Goal: Information Seeking & Learning: Learn about a topic

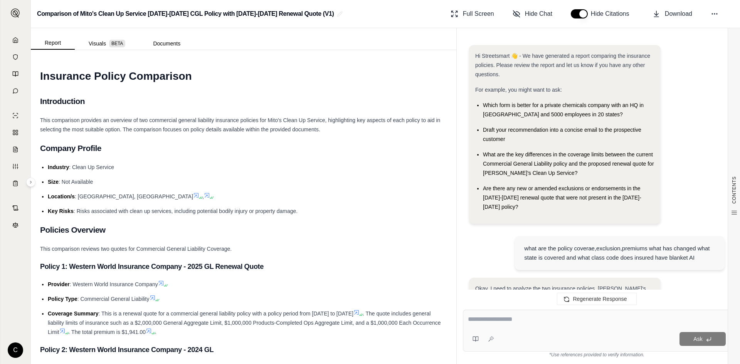
scroll to position [3607, 0]
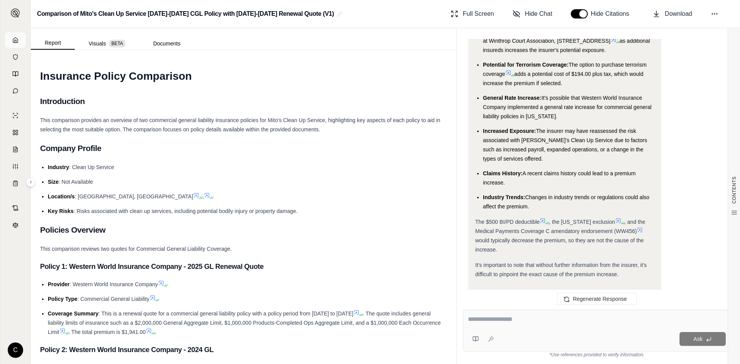
click at [17, 40] on icon at bounding box center [15, 40] width 6 height 6
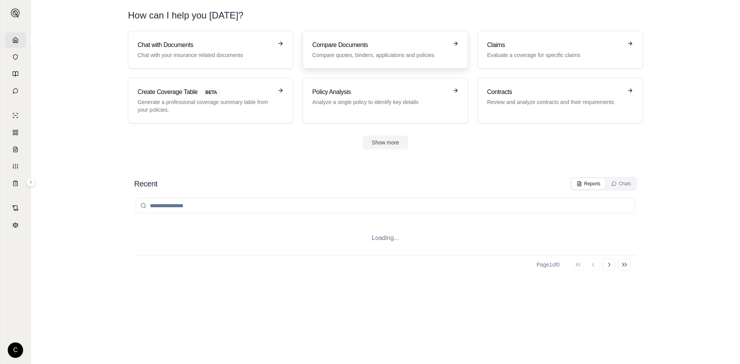
click at [358, 55] on p "Compare quotes, binders, applications and policies" at bounding box center [379, 55] width 135 height 8
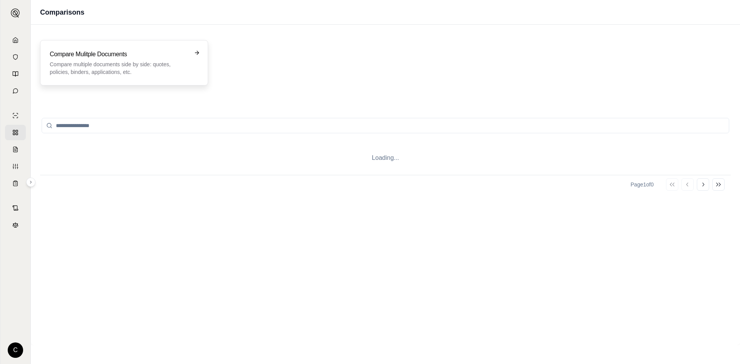
click at [148, 68] on p "Compare multiple documents side by side: quotes, policies, binders, application…" at bounding box center [119, 67] width 138 height 15
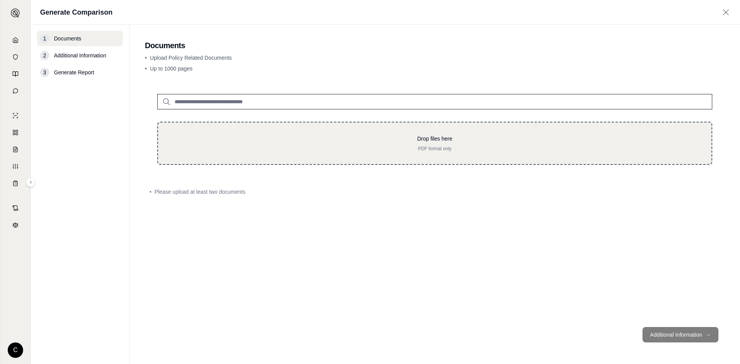
click at [267, 157] on div "Drop files here PDF format only" at bounding box center [434, 143] width 555 height 43
click at [371, 148] on p "PDF format only" at bounding box center [434, 149] width 528 height 6
type input "**********"
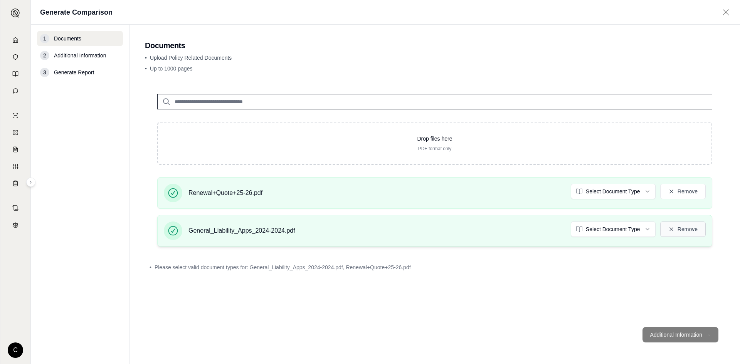
click at [682, 226] on button "Remove" at bounding box center [682, 228] width 45 height 15
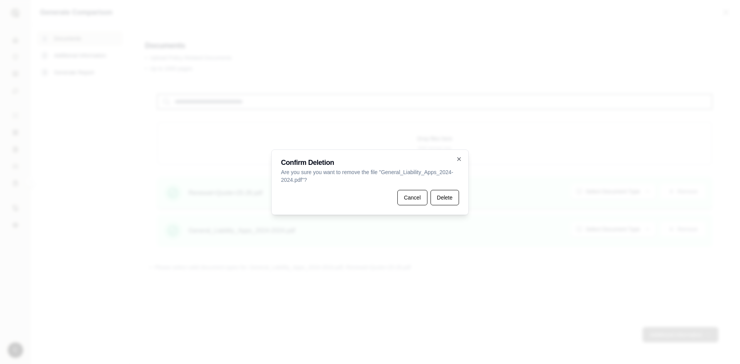
click at [436, 200] on button "Delete" at bounding box center [444, 197] width 29 height 15
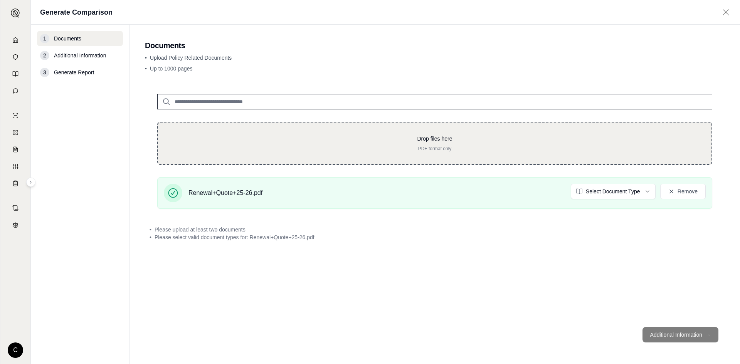
click at [340, 155] on div "Drop files here PDF format only" at bounding box center [434, 143] width 555 height 43
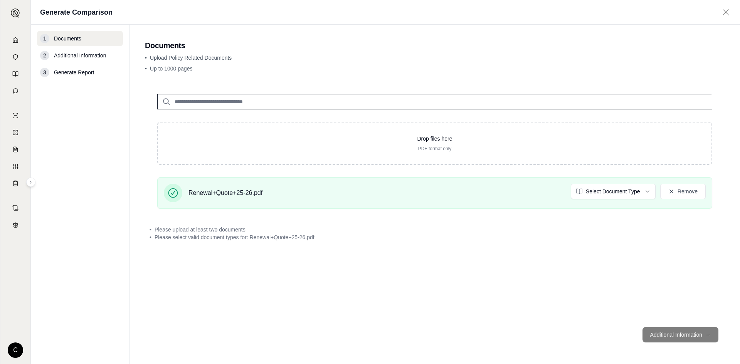
drag, startPoint x: 528, startPoint y: 255, endPoint x: 527, endPoint y: 243, distance: 12.4
click at [531, 255] on div "Drop files here PDF format only Renewal+Quote+25-26.pdf Select Document Type Re…" at bounding box center [434, 201] width 579 height 239
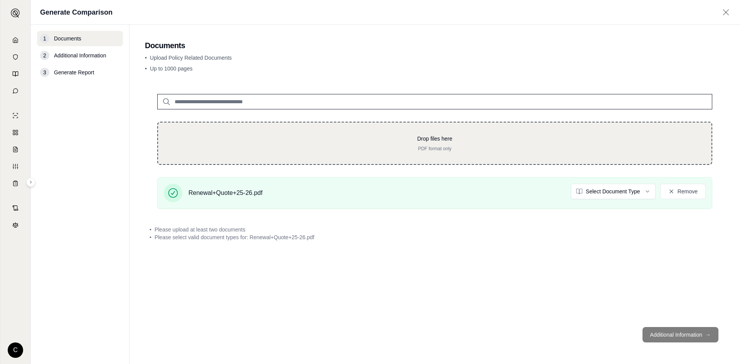
click at [497, 153] on div "Drop files here PDF format only" at bounding box center [434, 143] width 555 height 43
type input "**********"
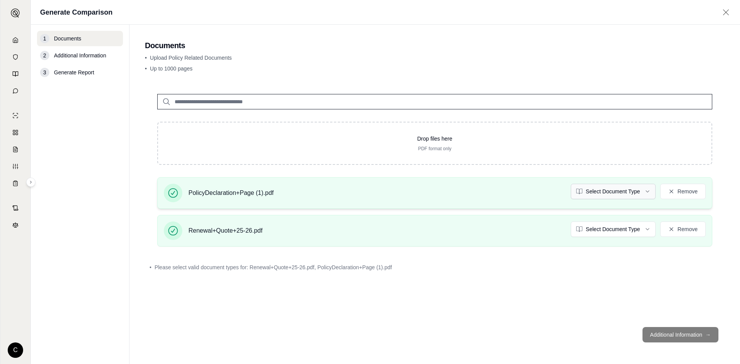
click at [594, 192] on html "C Generate Comparison 1 Documents 2 Additional Information 3 Generate Report Do…" at bounding box center [370, 182] width 740 height 364
click at [621, 230] on html "C Generate Comparison 1 Documents 2 Additional Information 3 Generate Report Do…" at bounding box center [370, 182] width 740 height 364
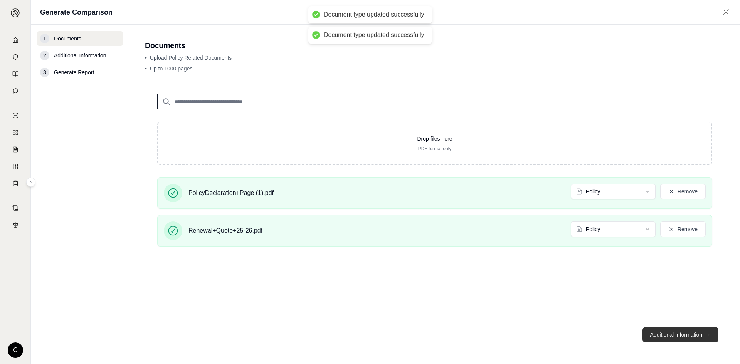
click at [663, 332] on button "Additional Information →" at bounding box center [680, 334] width 76 height 15
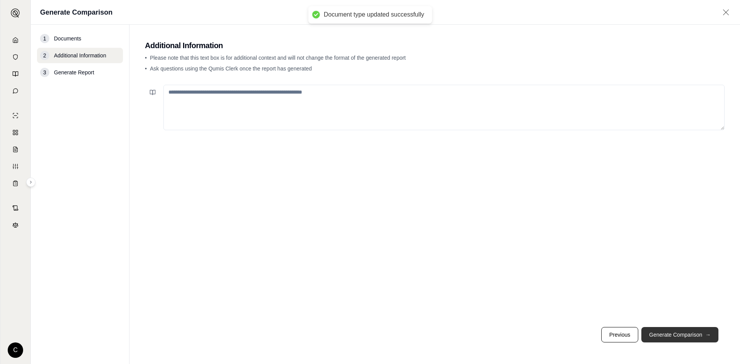
click at [658, 330] on button "Generate Comparison →" at bounding box center [679, 334] width 77 height 15
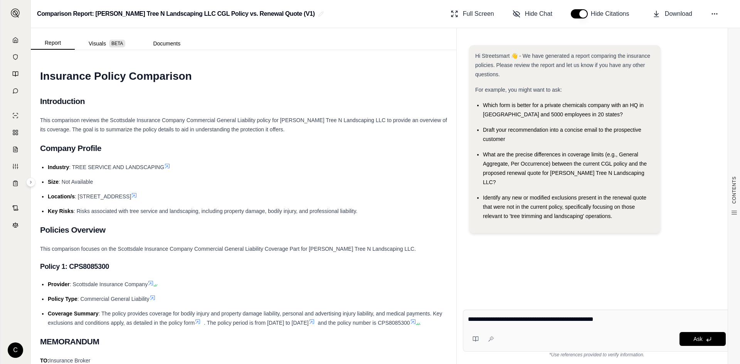
click at [639, 326] on div "**********" at bounding box center [597, 321] width 258 height 12
click at [536, 334] on div "Ask" at bounding box center [611, 339] width 228 height 14
click at [629, 315] on textarea "**********" at bounding box center [597, 319] width 258 height 9
click at [578, 333] on div "Ask" at bounding box center [611, 339] width 228 height 14
click at [644, 321] on textarea "**********" at bounding box center [597, 319] width 258 height 9
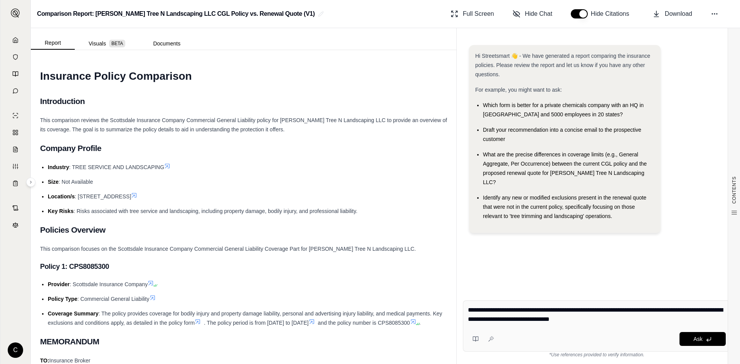
type textarea "**********"
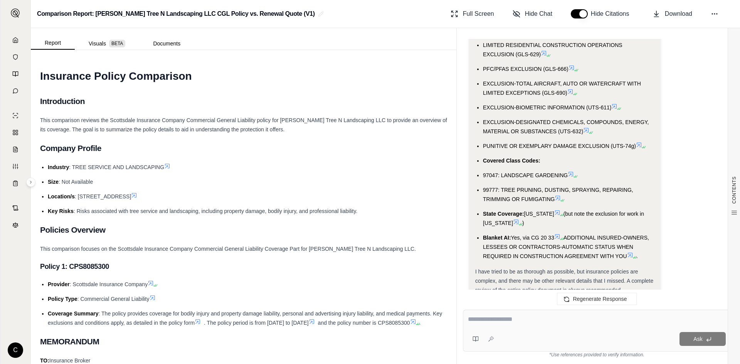
scroll to position [1824, 0]
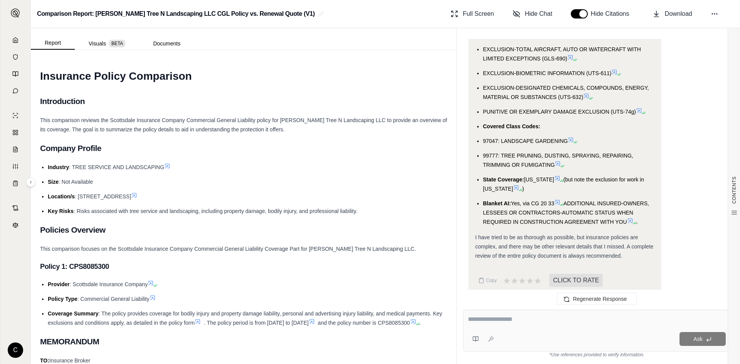
click at [541, 330] on div "Ask" at bounding box center [597, 331] width 268 height 42
type textarea "**********"
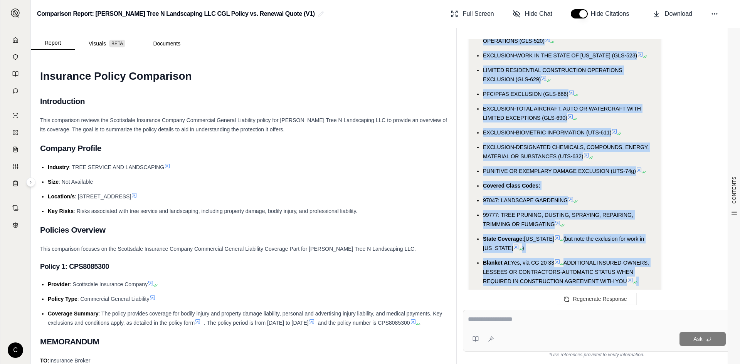
scroll to position [1768, 0]
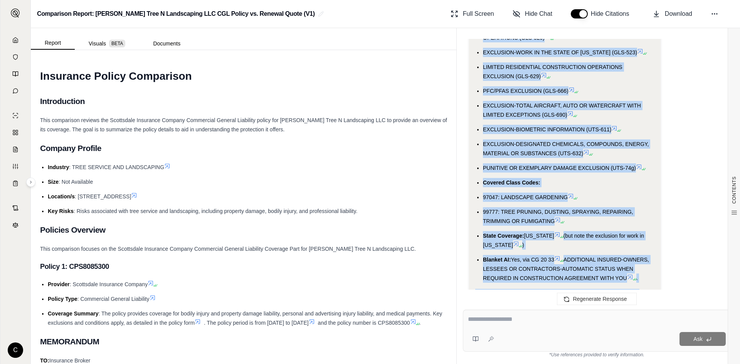
drag, startPoint x: 483, startPoint y: 128, endPoint x: 621, endPoint y: 267, distance: 195.6
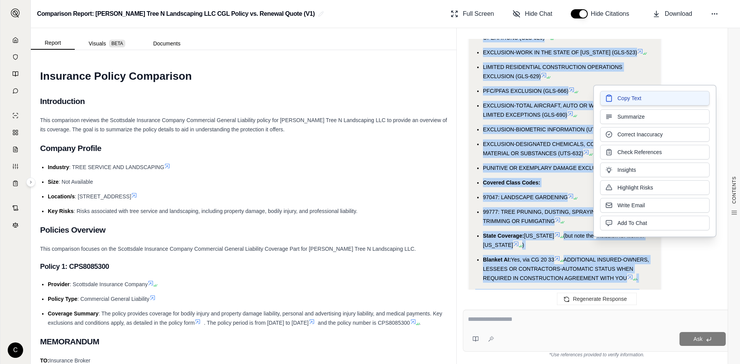
click at [617, 100] on button "Copy Text" at bounding box center [654, 98] width 109 height 15
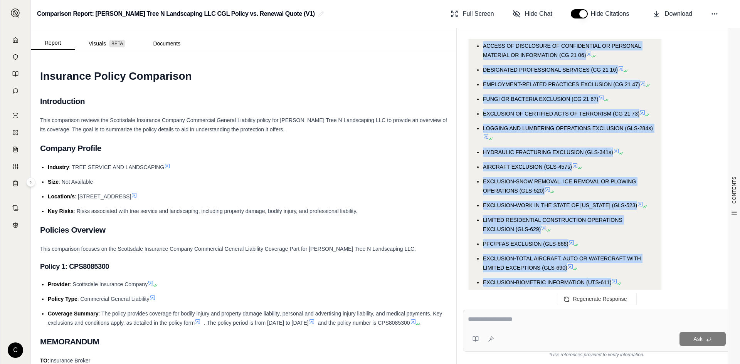
scroll to position [1537, 0]
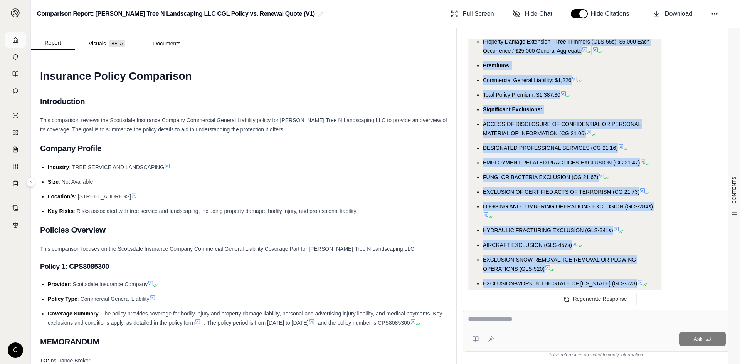
click at [14, 40] on icon at bounding box center [15, 40] width 6 height 6
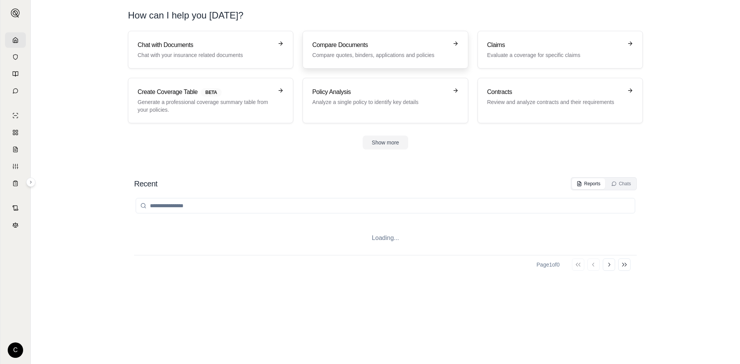
click at [343, 54] on p "Compare quotes, binders, applications and policies" at bounding box center [379, 55] width 135 height 8
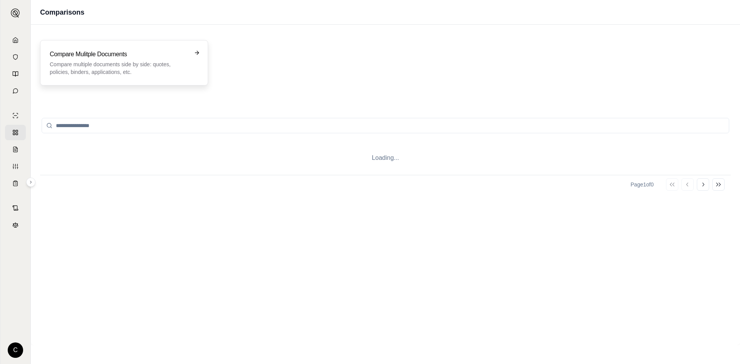
click at [116, 67] on p "Compare multiple documents side by side: quotes, policies, binders, application…" at bounding box center [119, 67] width 138 height 15
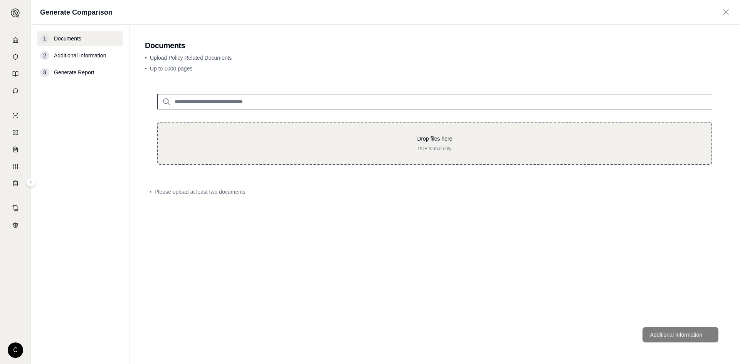
click at [315, 134] on div "Drop files here PDF format only" at bounding box center [434, 143] width 555 height 43
click at [349, 143] on div "Drop files here PDF format only" at bounding box center [434, 143] width 528 height 17
type input "**********"
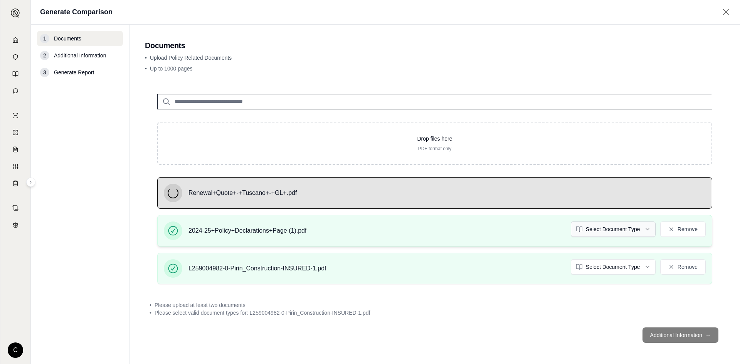
click at [578, 226] on html "C Generate Comparison 1 Documents 2 Additional Information 3 Generate Report Do…" at bounding box center [370, 182] width 740 height 364
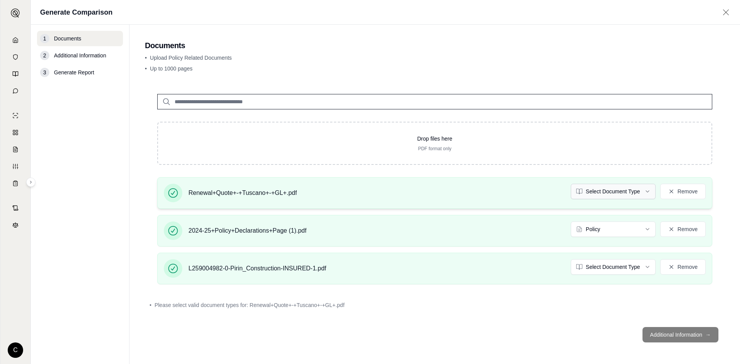
drag, startPoint x: 696, startPoint y: 267, endPoint x: 612, endPoint y: 196, distance: 110.2
click at [612, 198] on div "Renewal+Quote+-+Tuscano+-+GL+.pdf Select Document Type Remove 2024-25+Policy+De…" at bounding box center [434, 233] width 579 height 113
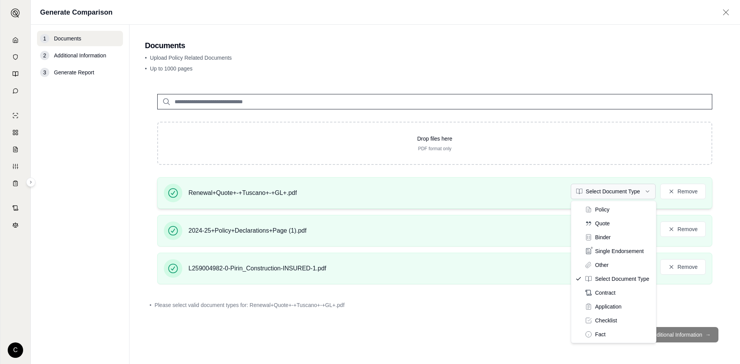
click at [612, 192] on html "C Generate Comparison 1 Documents 2 Additional Information 3 Generate Report Do…" at bounding box center [370, 182] width 740 height 364
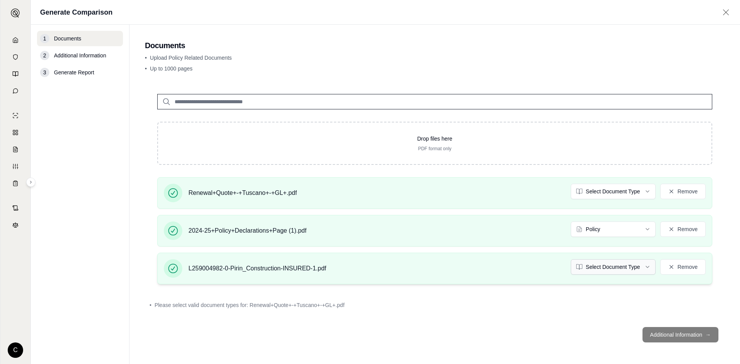
click at [585, 266] on html "C Generate Comparison 1 Documents 2 Additional Information 3 Generate Report Do…" at bounding box center [370, 182] width 740 height 364
click at [520, 317] on div "Drop files here PDF format only Renewal+Quote+-+Tuscano+-+GL+.pdf Policy Remove…" at bounding box center [434, 201] width 579 height 239
click at [553, 307] on div "Drop files here PDF format only Renewal+Quote+-+Tuscano+-+GL+.pdf Policy Remove…" at bounding box center [434, 201] width 579 height 239
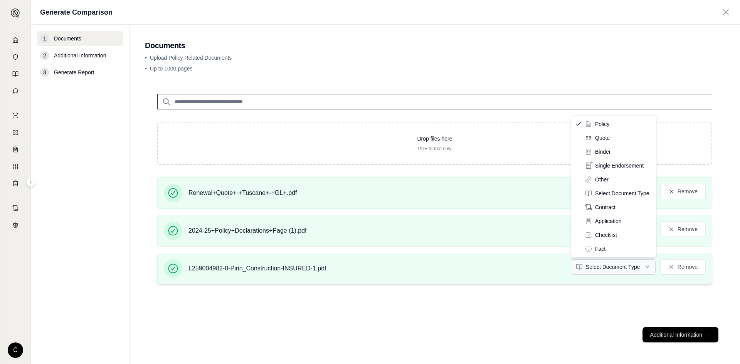
click at [584, 263] on html "C Generate Comparison 1 Documents 2 Additional Information 3 Generate Report Do…" at bounding box center [370, 182] width 740 height 364
click at [582, 303] on html "C Generate Comparison 1 Documents 2 Additional Information 3 Generate Report Do…" at bounding box center [370, 182] width 740 height 364
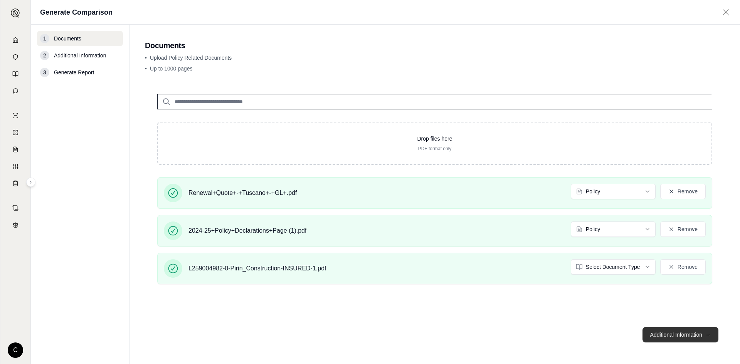
click at [671, 335] on button "Additional Information →" at bounding box center [680, 334] width 76 height 15
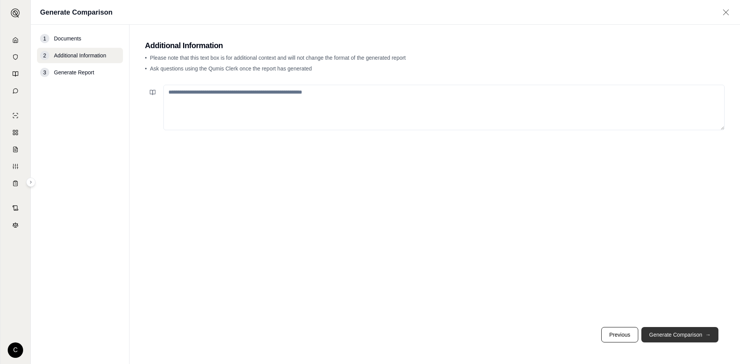
click at [684, 333] on button "Generate Comparison →" at bounding box center [679, 334] width 77 height 15
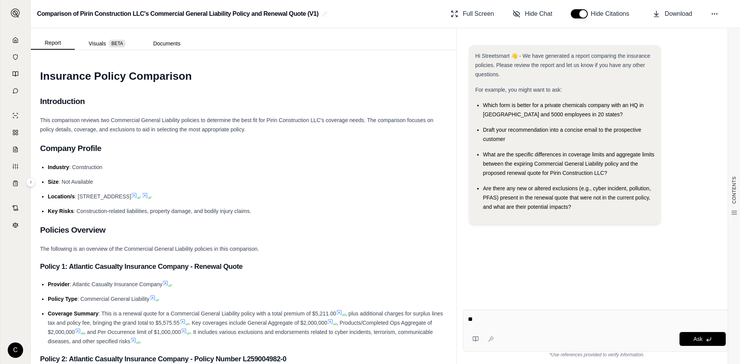
type textarea "*"
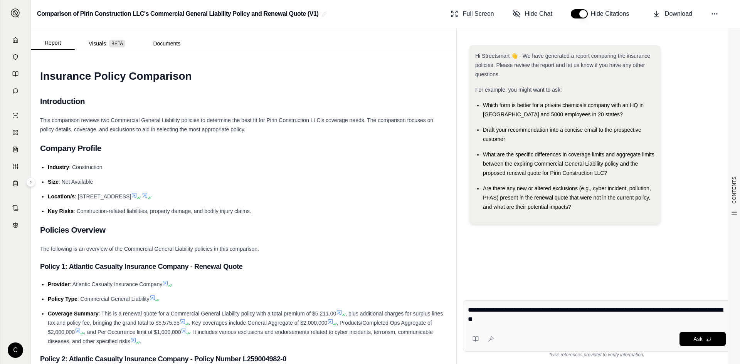
type textarea "**********"
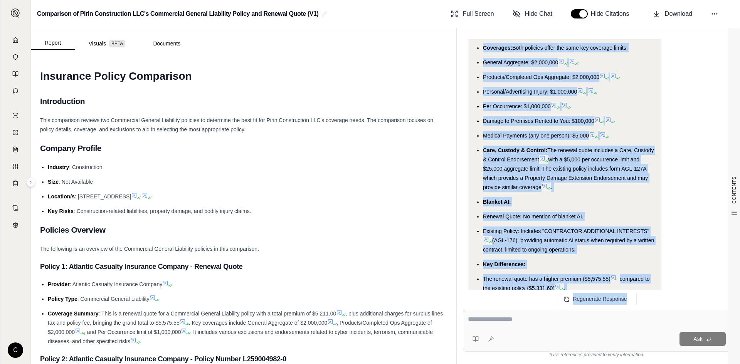
scroll to position [2575, 0]
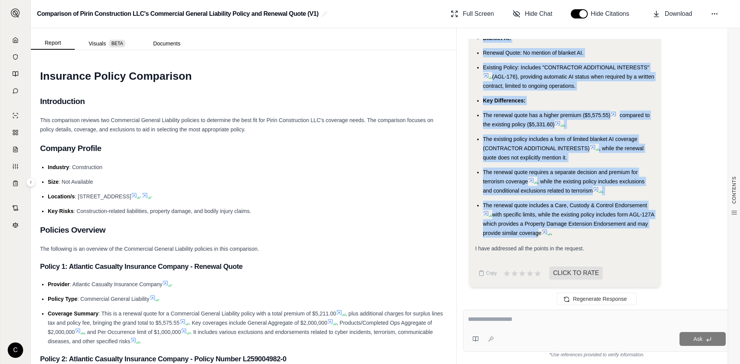
drag, startPoint x: 483, startPoint y: 195, endPoint x: 548, endPoint y: 228, distance: 73.0
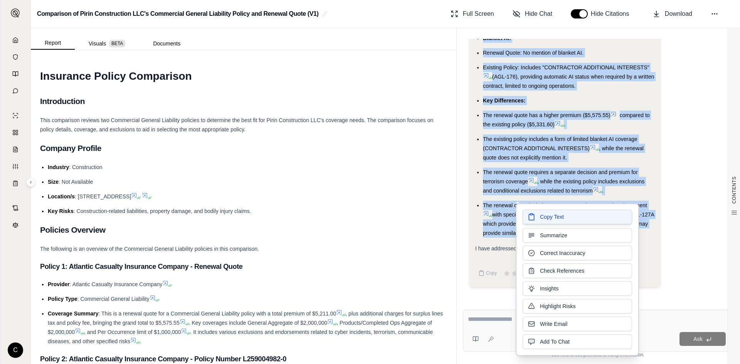
click at [562, 216] on span "Copy Text" at bounding box center [552, 217] width 24 height 8
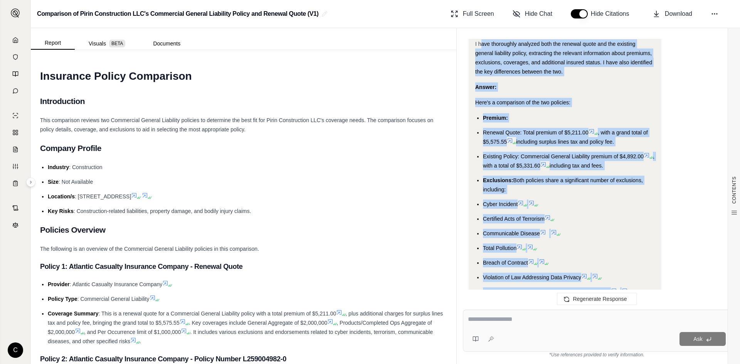
scroll to position [2128, 0]
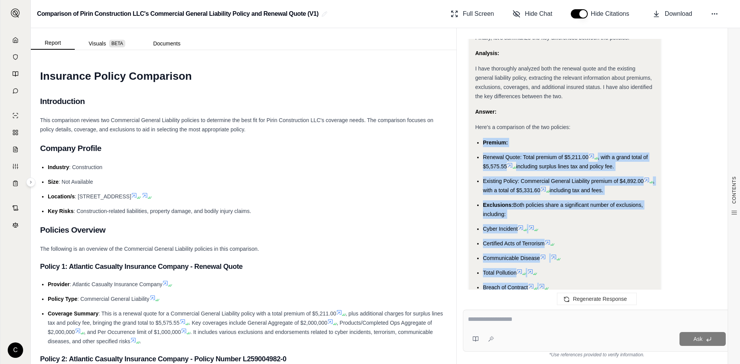
drag, startPoint x: 550, startPoint y: 233, endPoint x: 478, endPoint y: 136, distance: 120.5
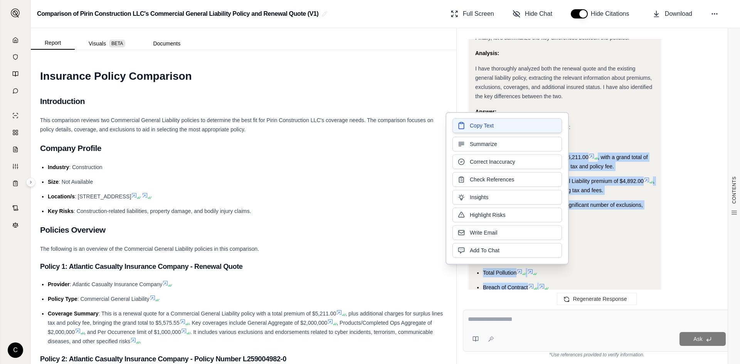
click at [494, 130] on button "Copy Text" at bounding box center [506, 125] width 109 height 15
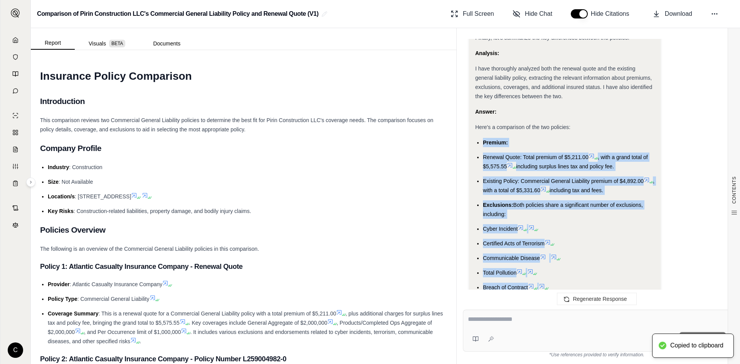
click at [531, 324] on div at bounding box center [597, 321] width 258 height 12
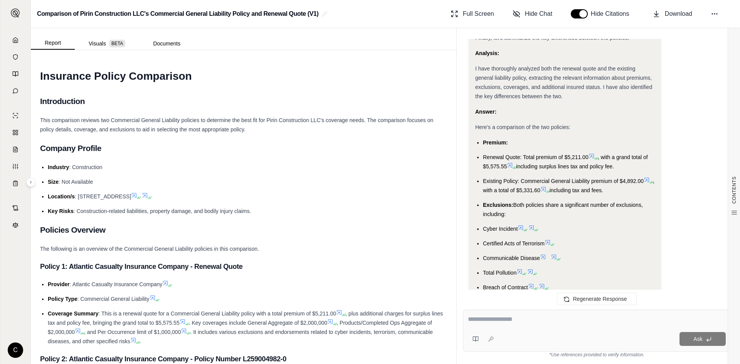
click at [531, 324] on div at bounding box center [597, 321] width 258 height 12
click at [510, 316] on textarea at bounding box center [597, 319] width 258 height 9
type textarea "**********"
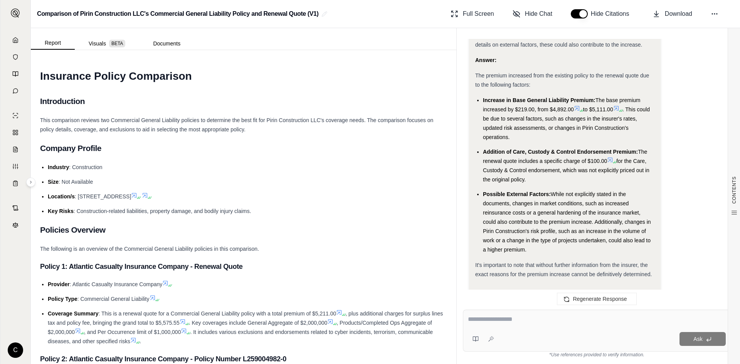
scroll to position [3416, 0]
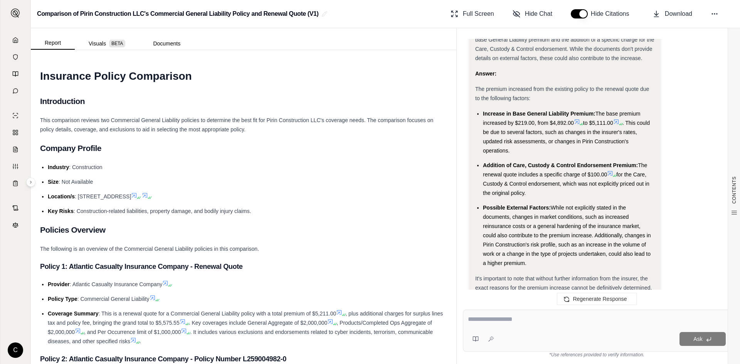
drag, startPoint x: 481, startPoint y: 110, endPoint x: 626, endPoint y: 260, distance: 208.4
click at [626, 260] on ul "Increase in Base General Liability Premium: The base premium increased by $219.…" at bounding box center [564, 188] width 179 height 159
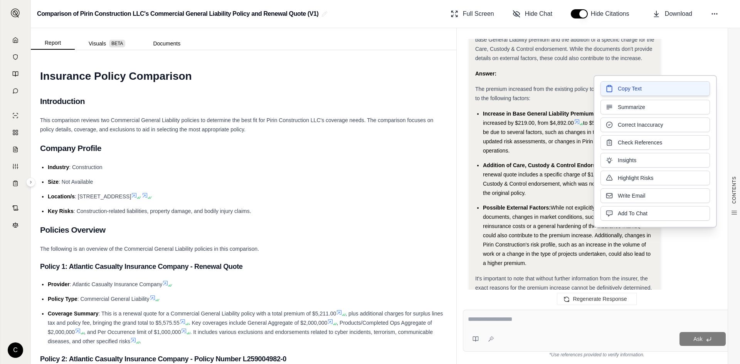
click at [616, 91] on button "Copy Text" at bounding box center [654, 88] width 109 height 15
